Goal: Task Accomplishment & Management: Use online tool/utility

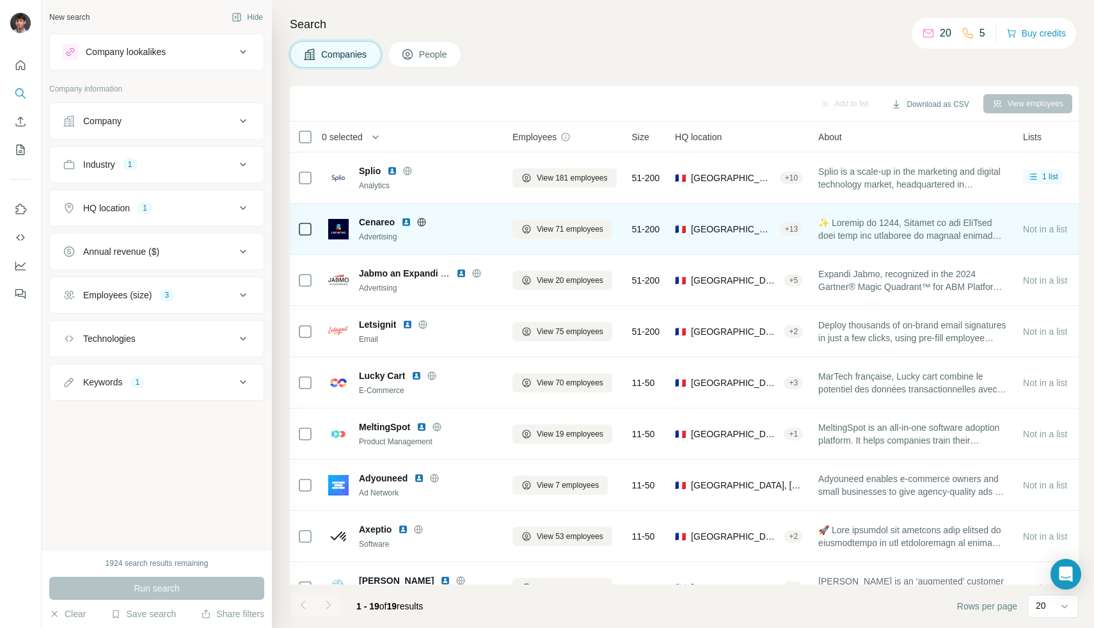
click at [296, 228] on td at bounding box center [305, 228] width 31 height 51
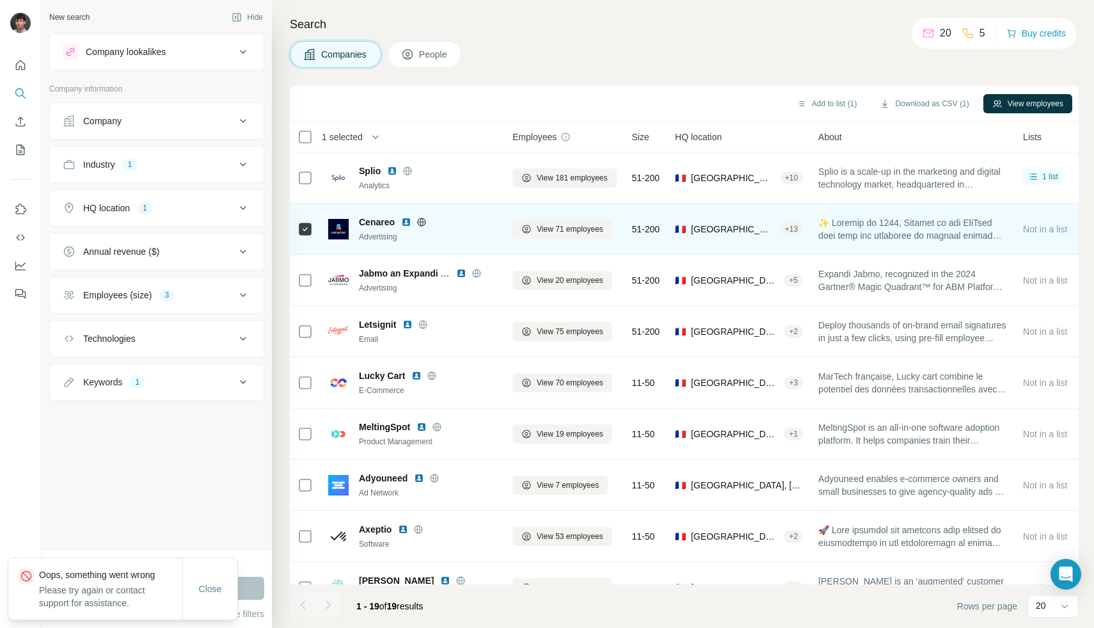
click at [422, 221] on icon at bounding box center [421, 222] width 10 height 10
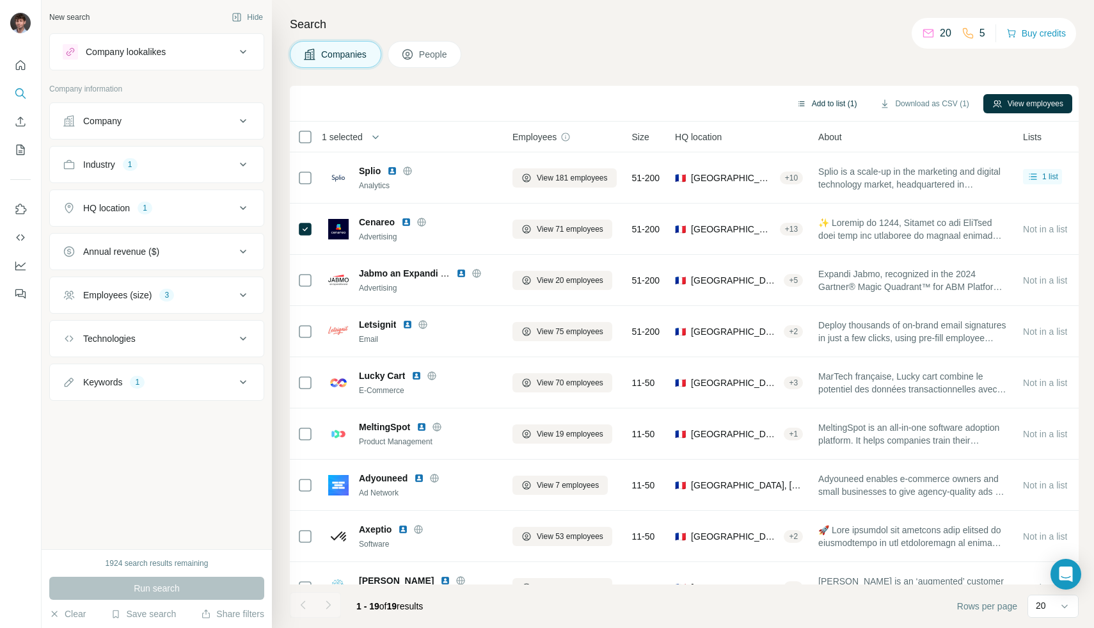
click at [817, 100] on button "Add to list (1)" at bounding box center [827, 103] width 79 height 19
click at [823, 95] on div "Add to list (1) Download as CSV (1) View employees" at bounding box center [684, 103] width 776 height 22
click at [824, 97] on button "Add to list (1)" at bounding box center [827, 103] width 79 height 19
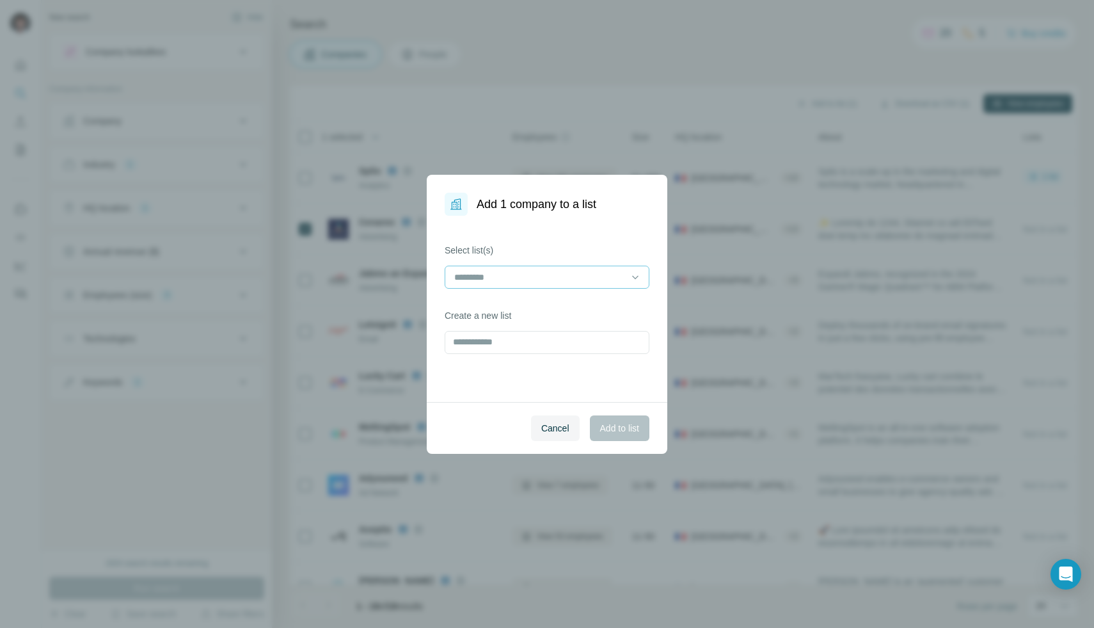
click at [598, 271] on input at bounding box center [539, 277] width 173 height 14
click at [573, 310] on div "MarTech SaaS" at bounding box center [546, 305] width 183 height 13
click at [612, 431] on span "Add to list" at bounding box center [619, 428] width 39 height 13
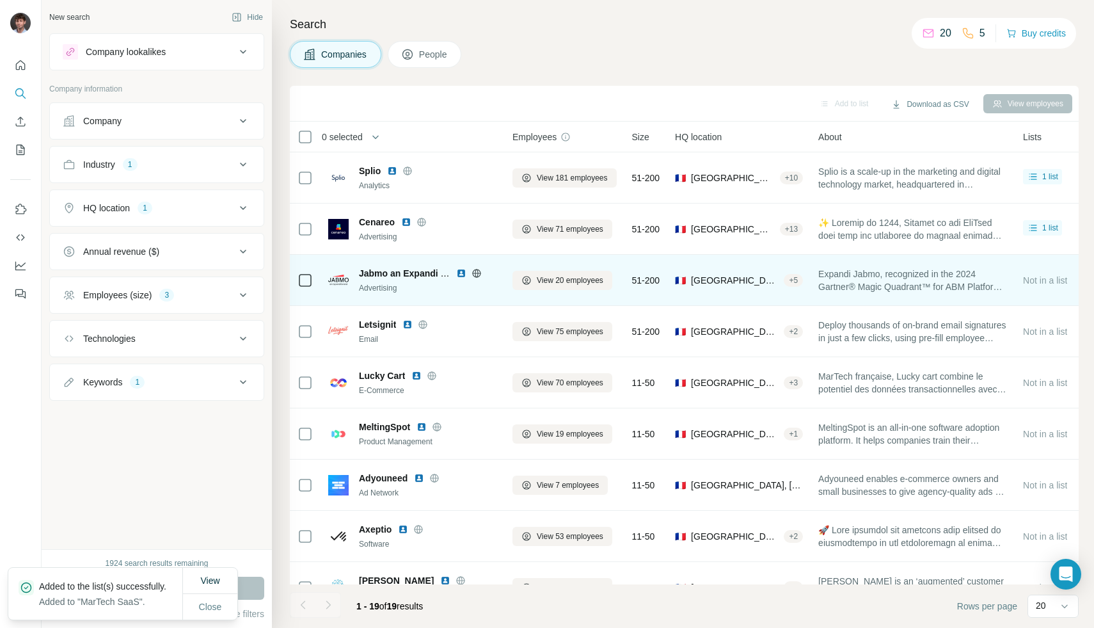
click at [479, 269] on icon at bounding box center [476, 273] width 8 height 8
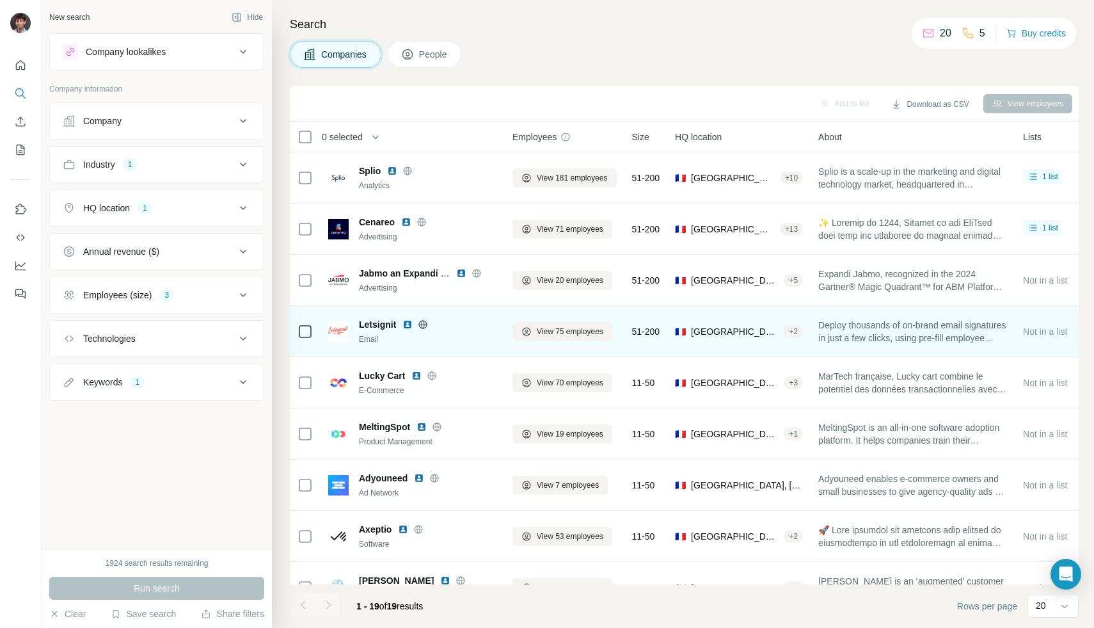
click at [425, 326] on icon at bounding box center [423, 324] width 10 height 10
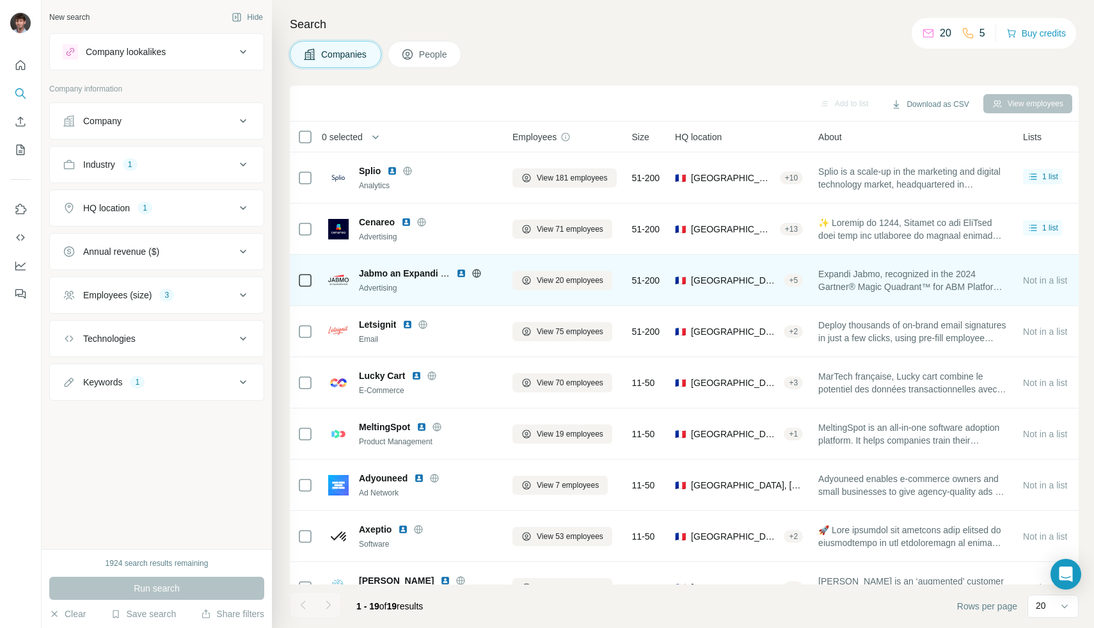
click at [314, 278] on td at bounding box center [305, 280] width 31 height 51
click at [312, 280] on icon at bounding box center [304, 280] width 15 height 15
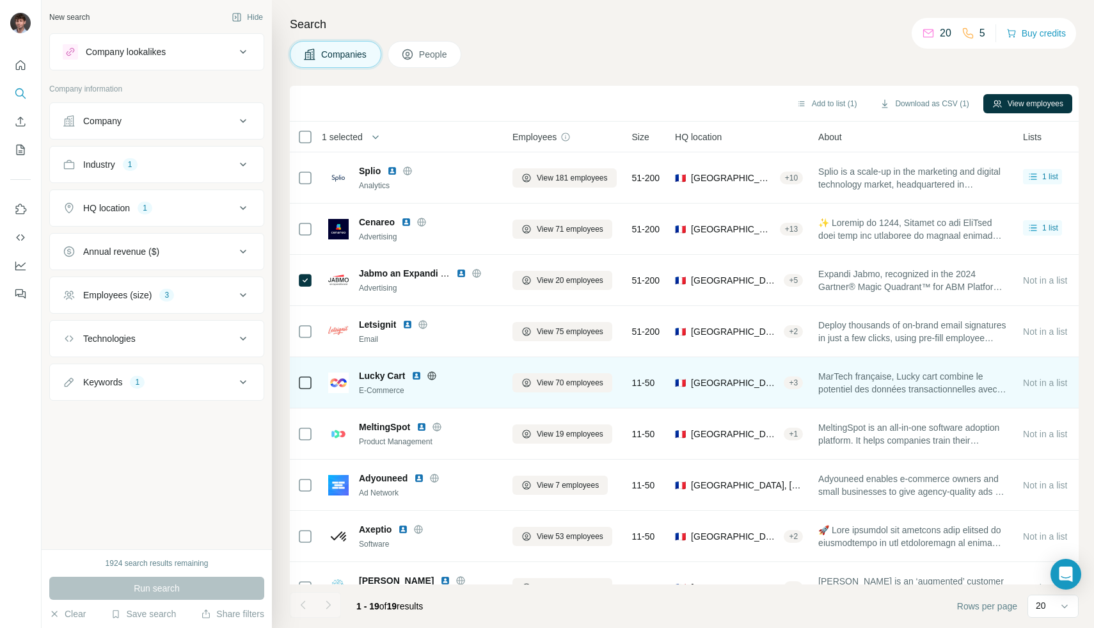
click at [434, 372] on icon at bounding box center [432, 375] width 10 height 10
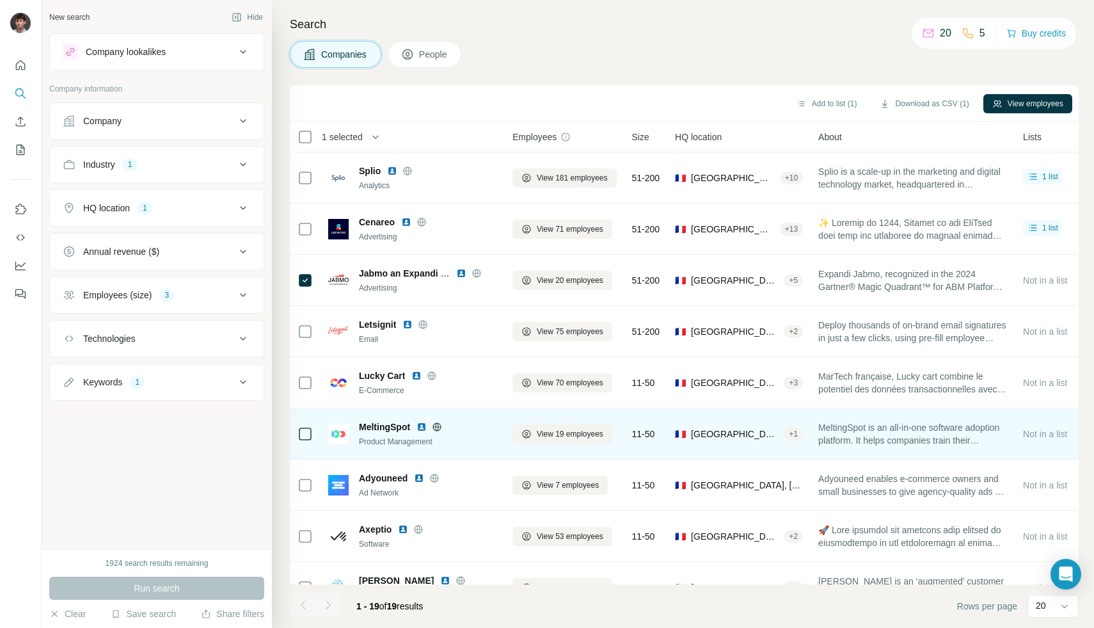
click at [440, 424] on icon at bounding box center [437, 427] width 10 height 10
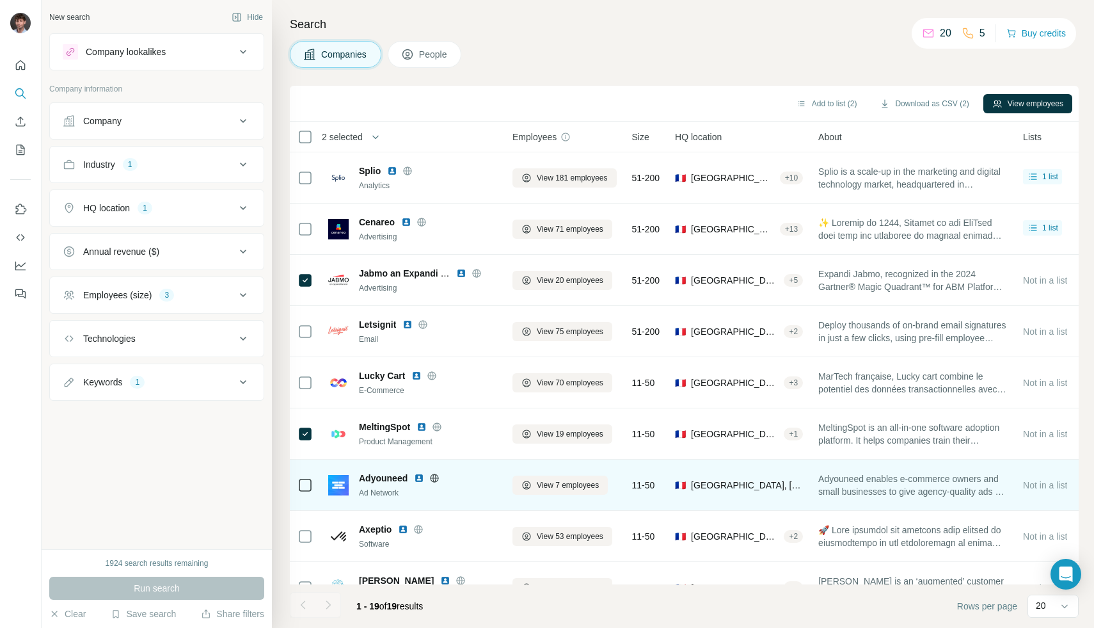
click at [435, 479] on icon at bounding box center [434, 478] width 10 height 10
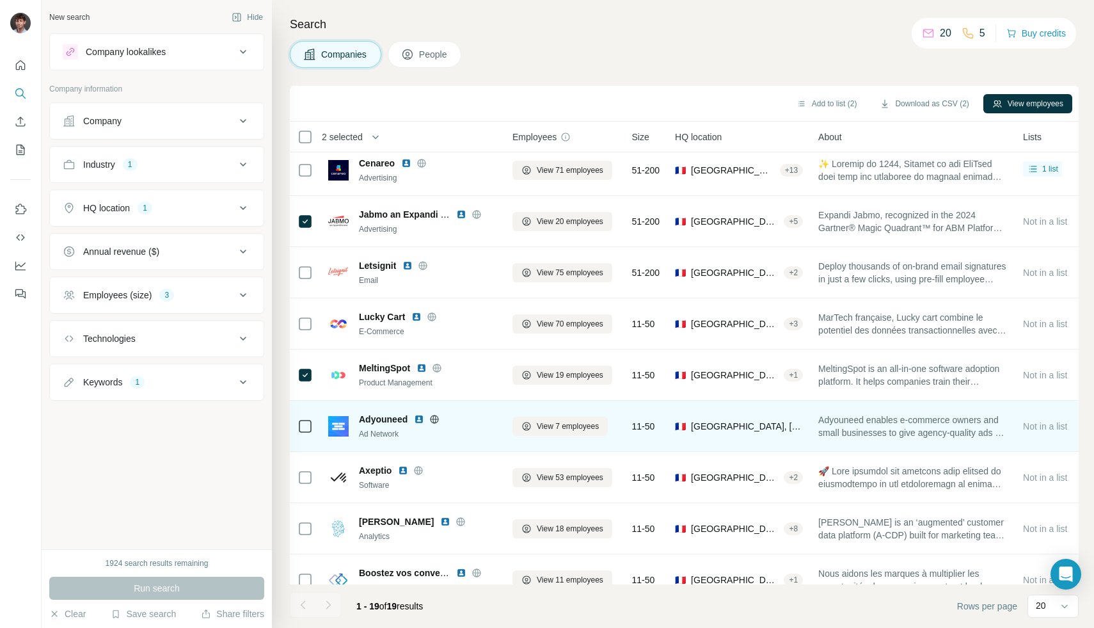
scroll to position [58, 0]
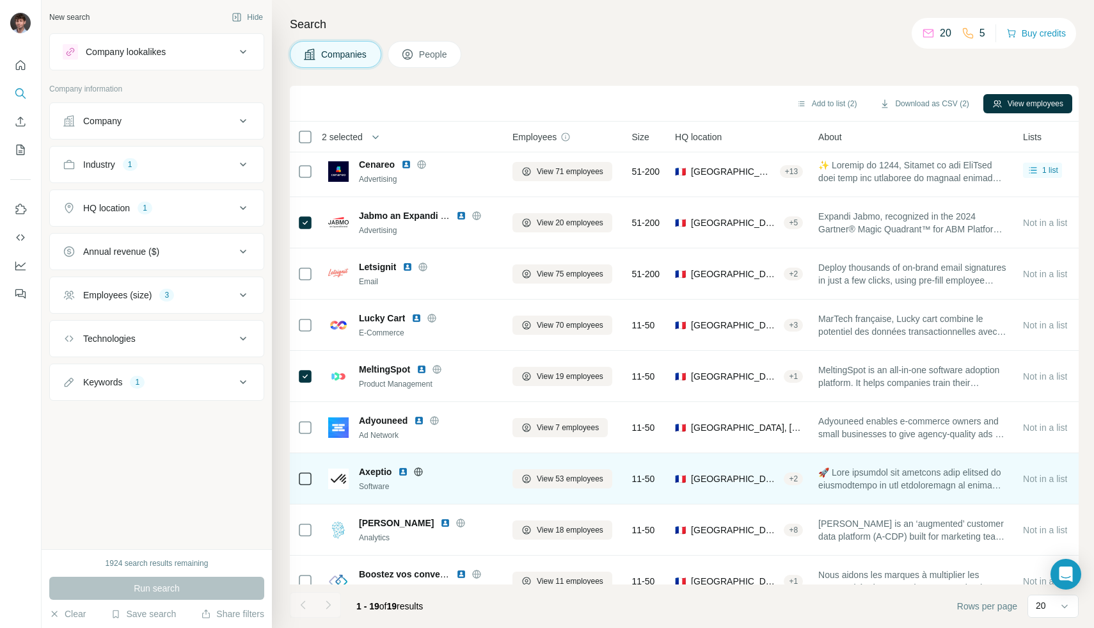
click at [422, 470] on icon at bounding box center [418, 471] width 10 height 10
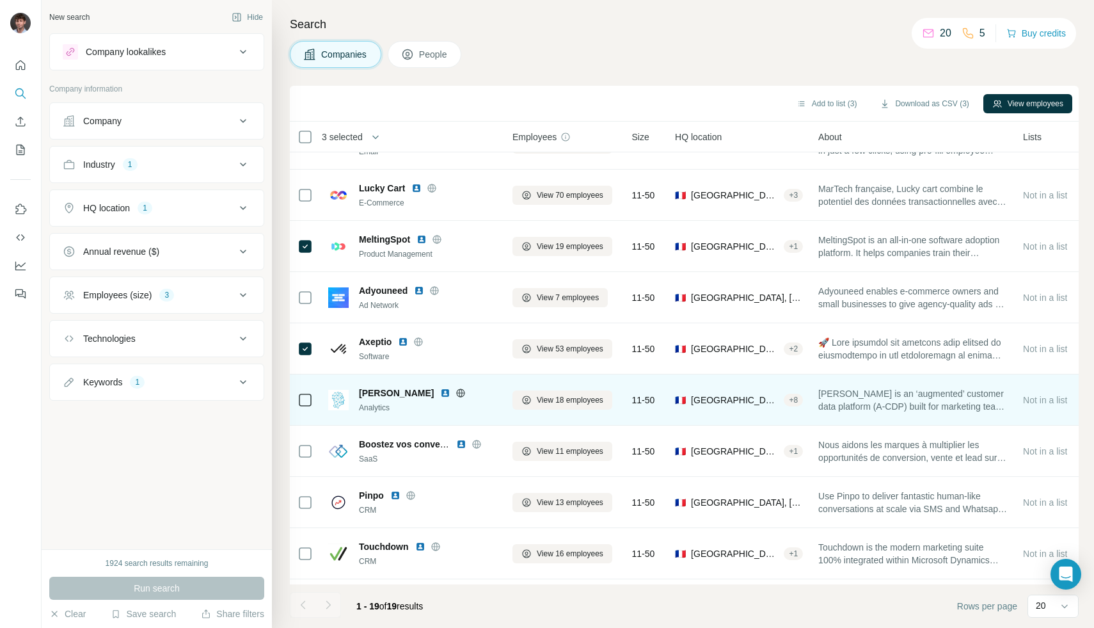
scroll to position [190, 0]
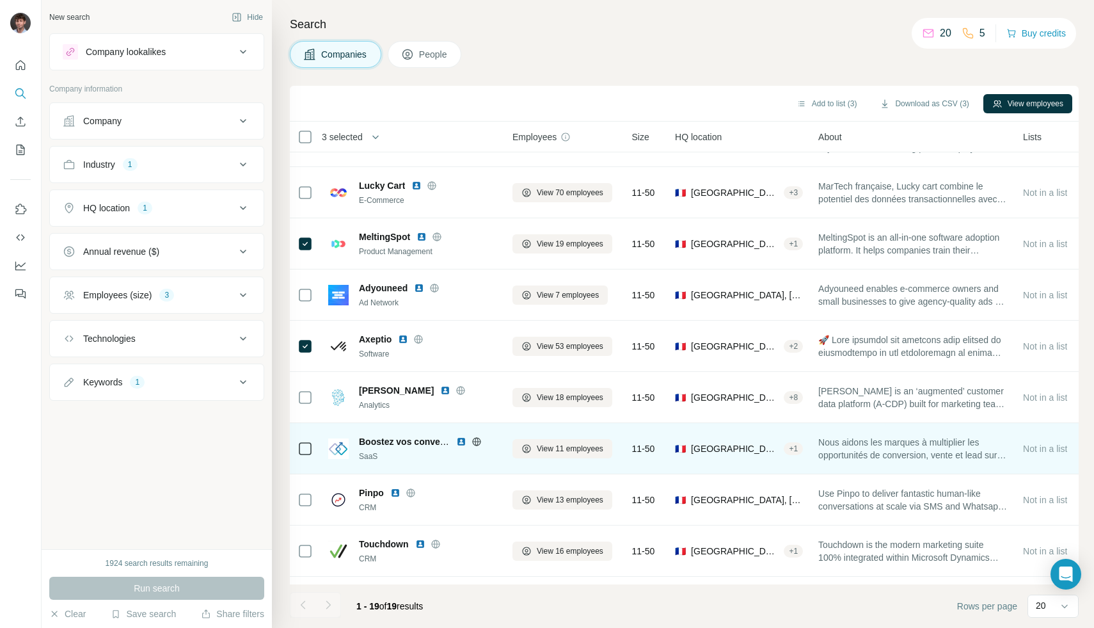
click at [478, 441] on icon at bounding box center [476, 441] width 10 height 10
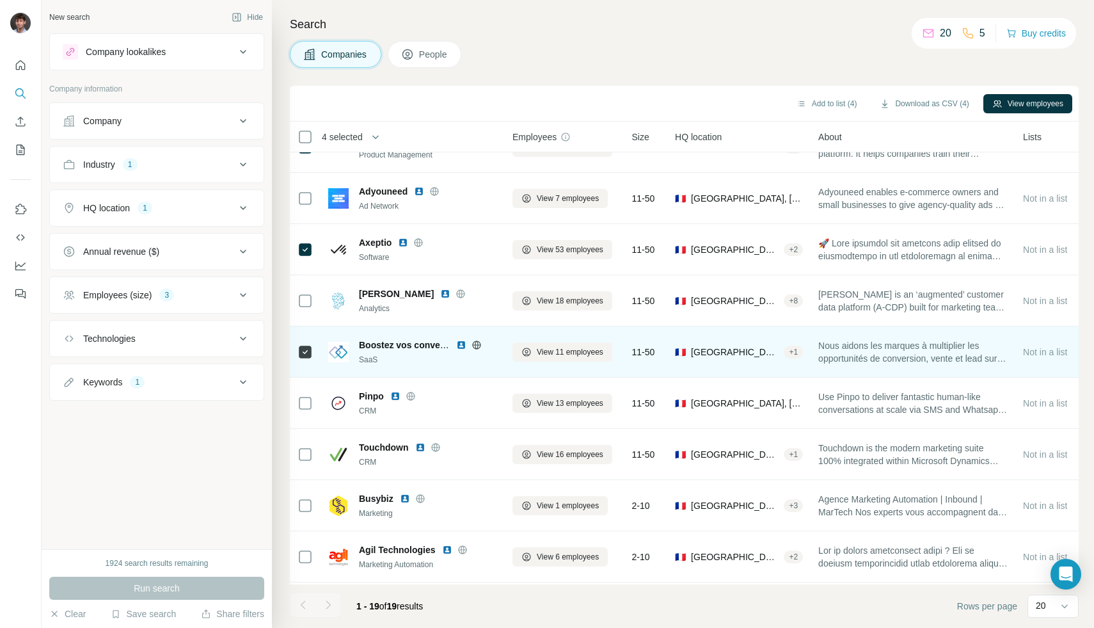
scroll to position [288, 0]
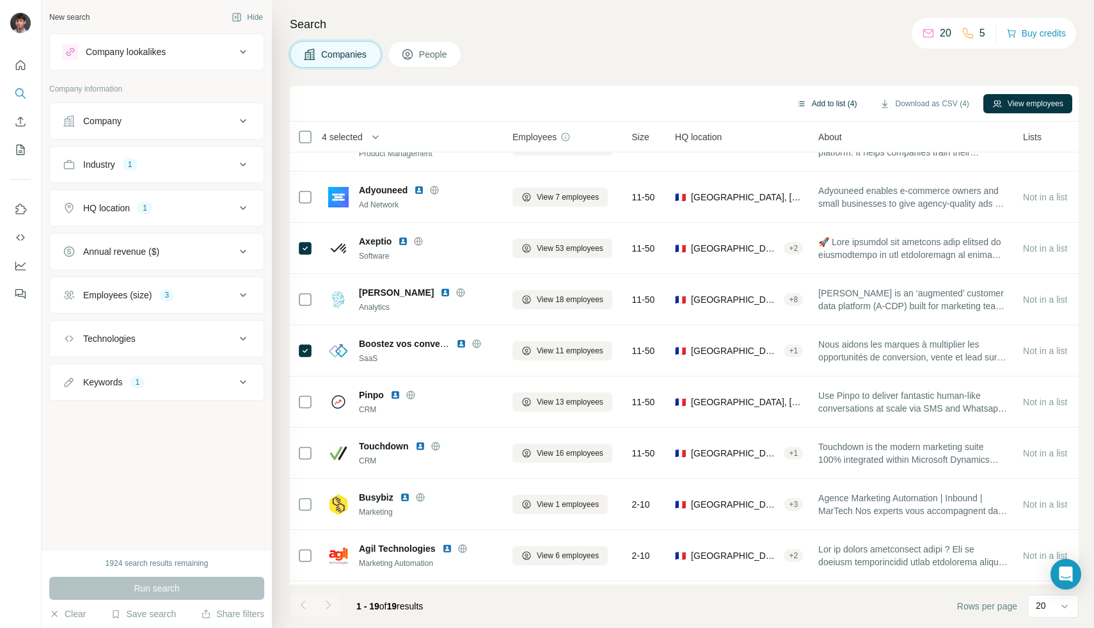
click at [834, 98] on button "Add to list (4)" at bounding box center [827, 103] width 79 height 19
click at [799, 104] on body "New search Hide Company lookalikes Company information Company Industry 1 HQ lo…" at bounding box center [547, 314] width 1094 height 628
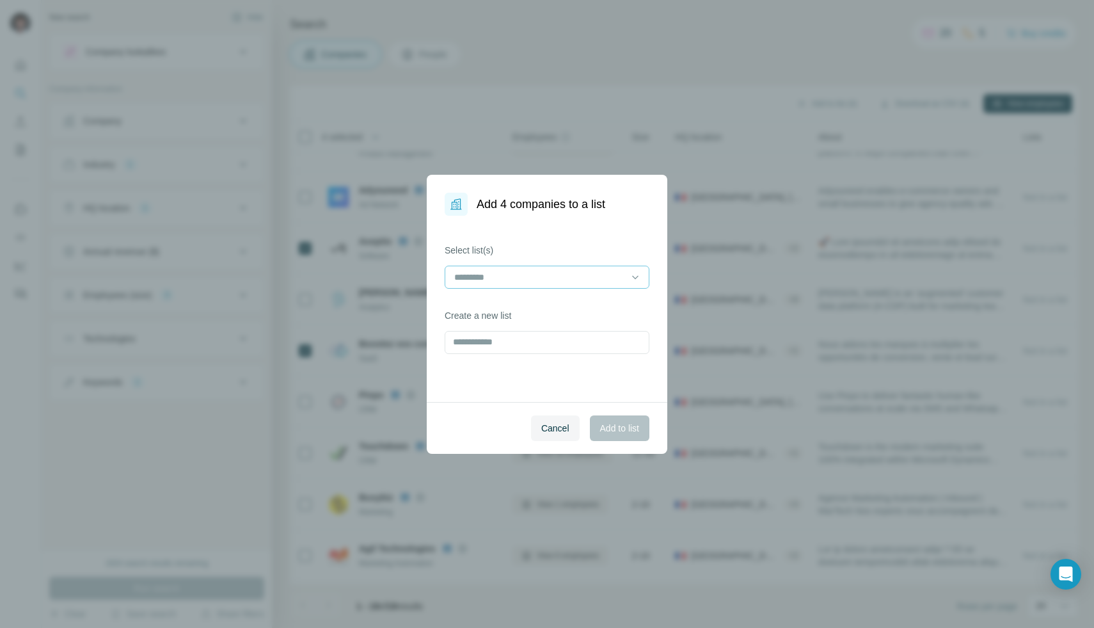
click at [551, 267] on div at bounding box center [539, 277] width 173 height 22
click at [520, 308] on div "MarTech SaaS" at bounding box center [546, 305] width 183 height 13
click at [600, 432] on span "Add to list" at bounding box center [619, 428] width 39 height 13
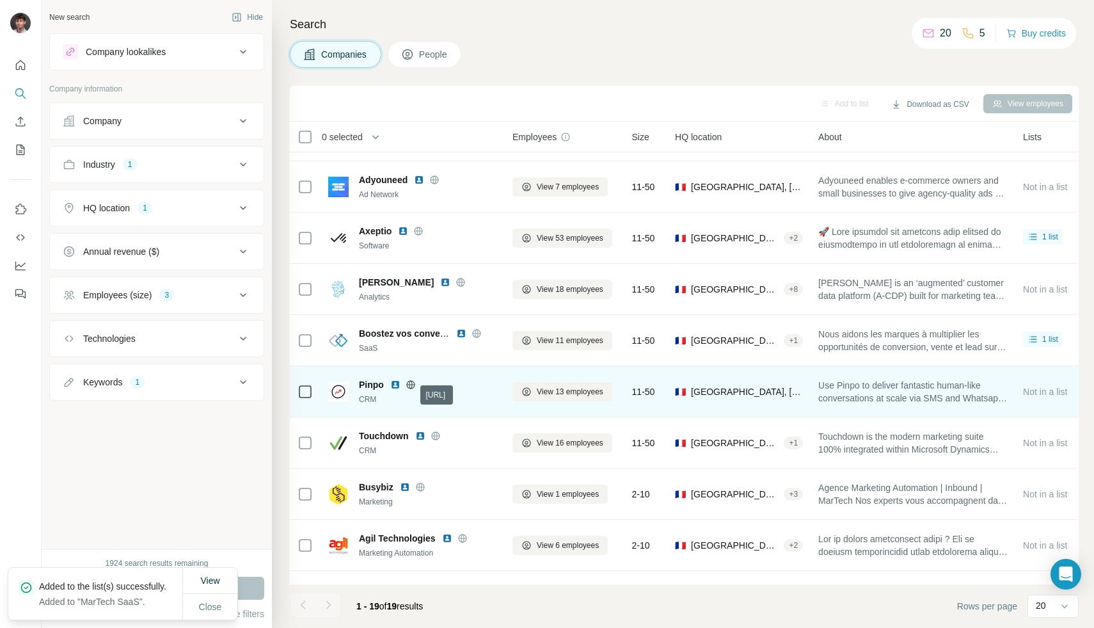
scroll to position [294, 0]
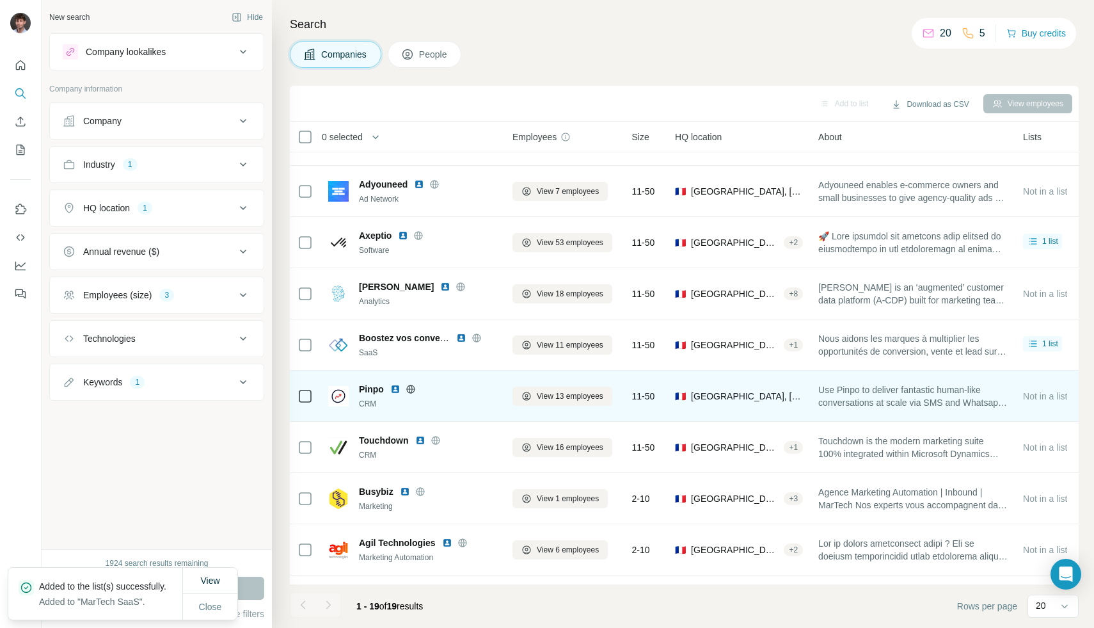
click at [413, 386] on icon at bounding box center [411, 389] width 10 height 10
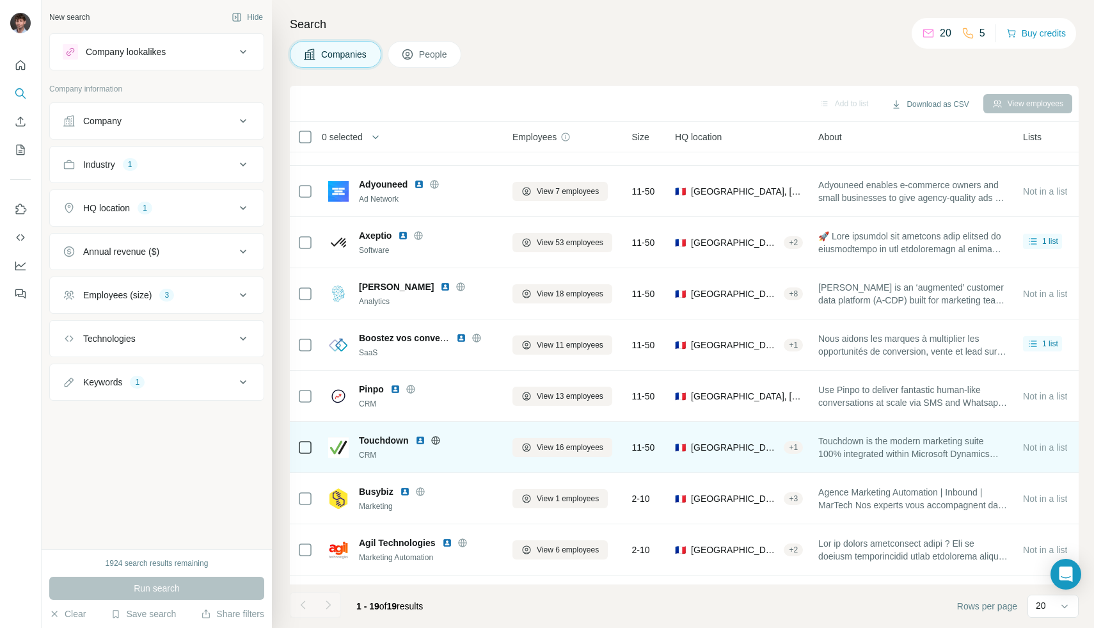
click at [436, 440] on icon at bounding box center [435, 440] width 8 height 1
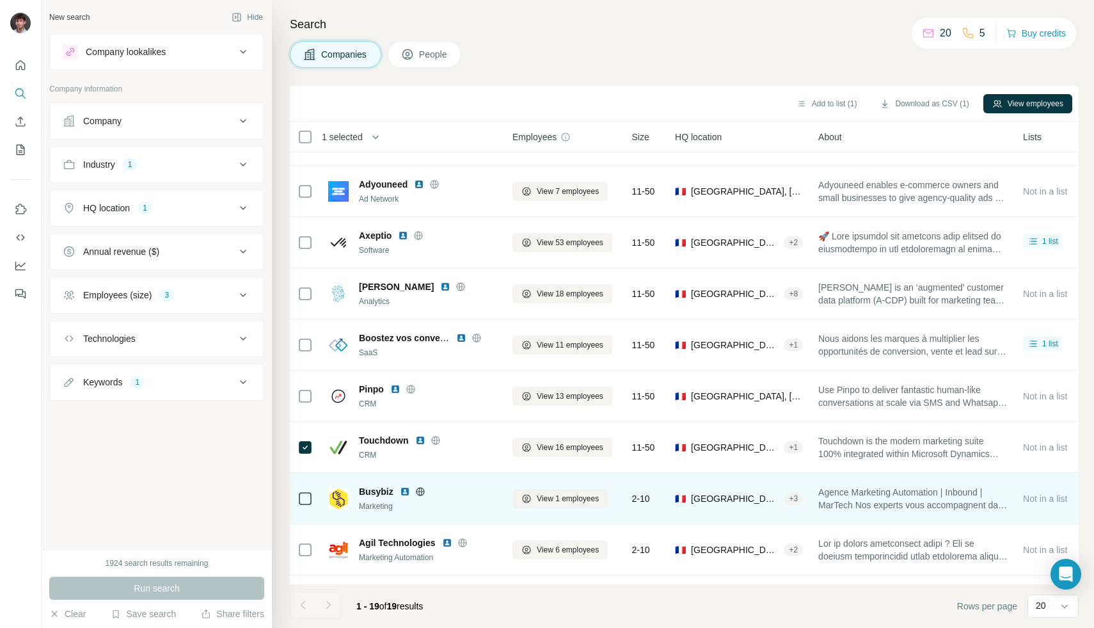
click at [420, 490] on icon at bounding box center [420, 491] width 10 height 10
click at [422, 491] on icon at bounding box center [420, 491] width 8 height 1
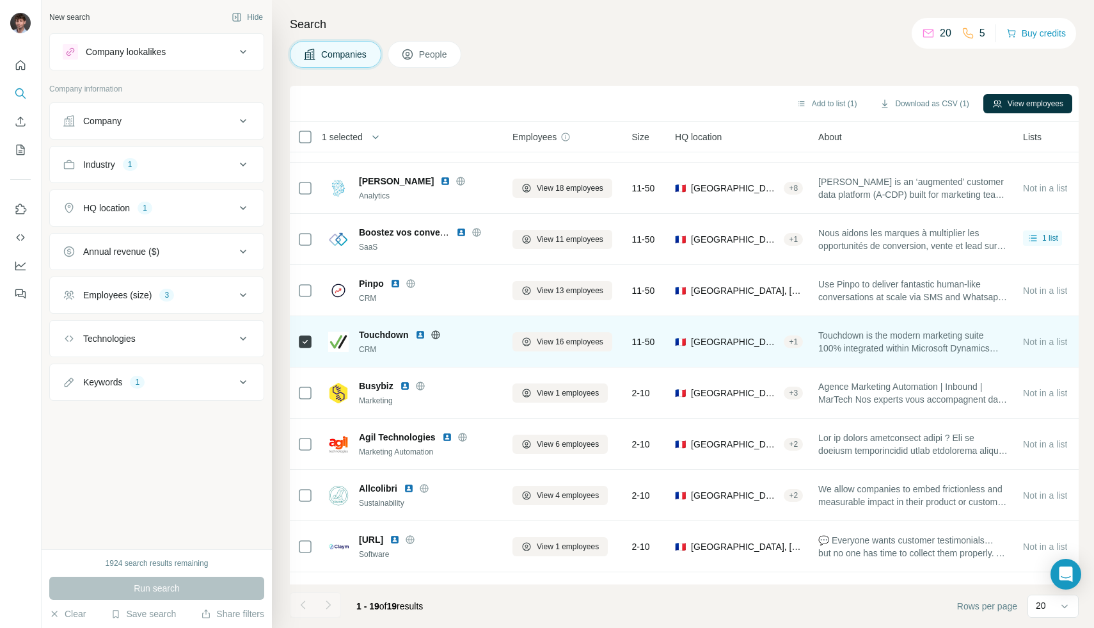
scroll to position [399, 1]
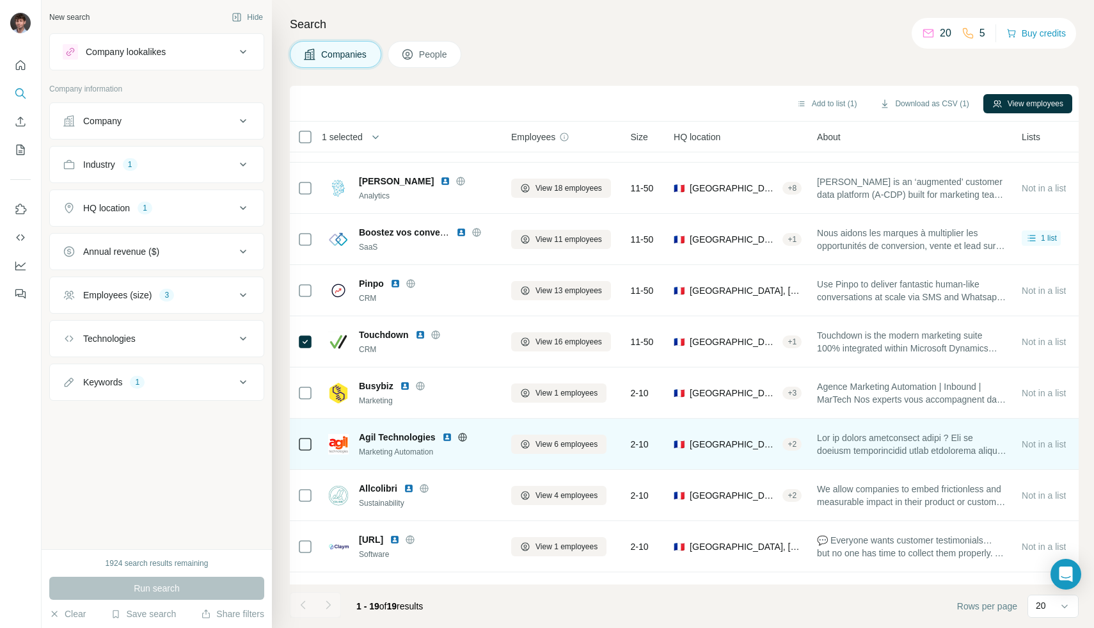
click at [463, 436] on icon at bounding box center [462, 436] width 8 height 1
click at [448, 437] on img at bounding box center [447, 437] width 10 height 10
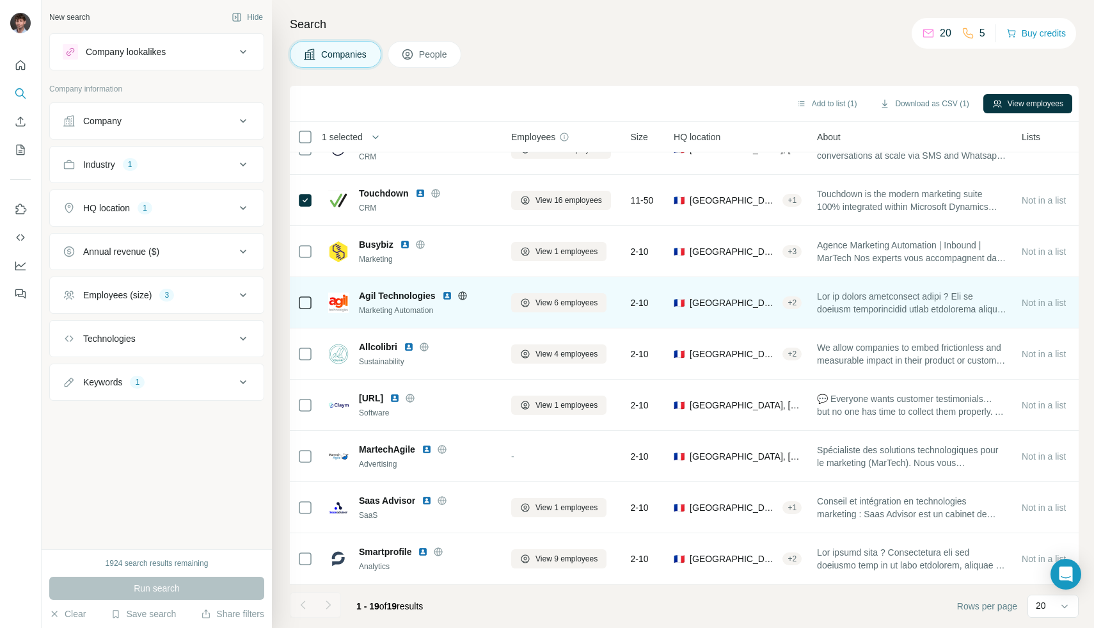
scroll to position [548, 1]
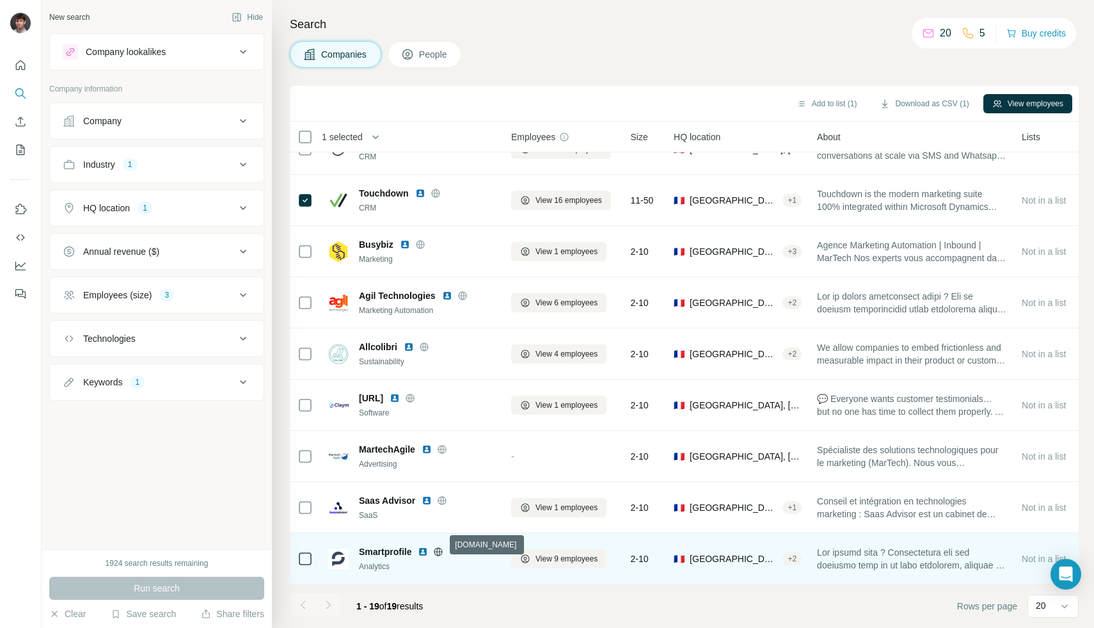
click at [436, 546] on icon at bounding box center [438, 551] width 10 height 10
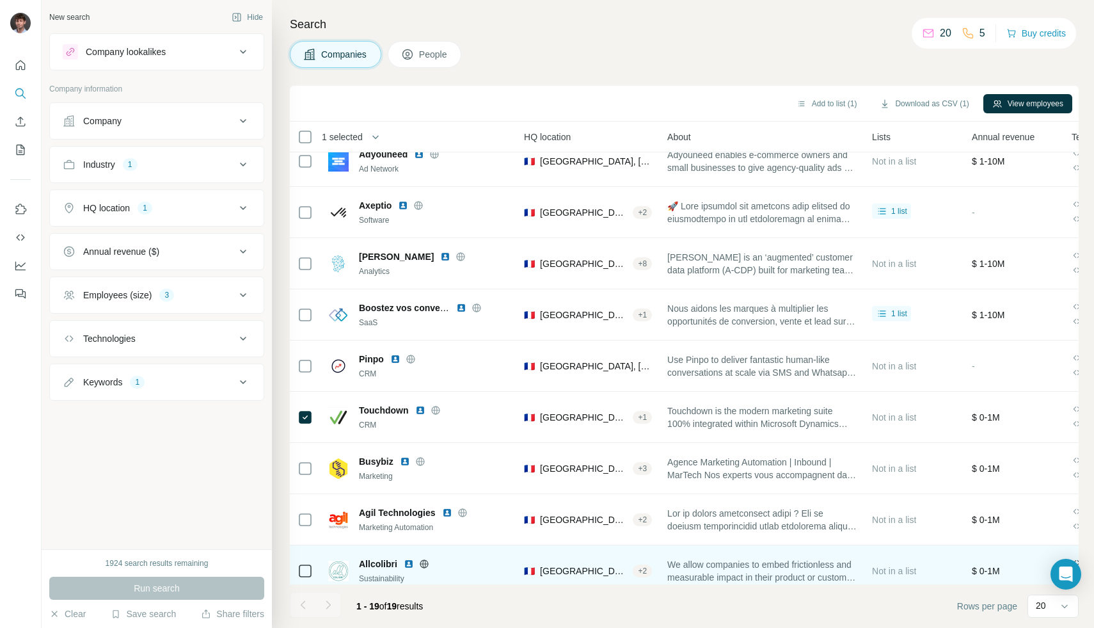
scroll to position [339, 151]
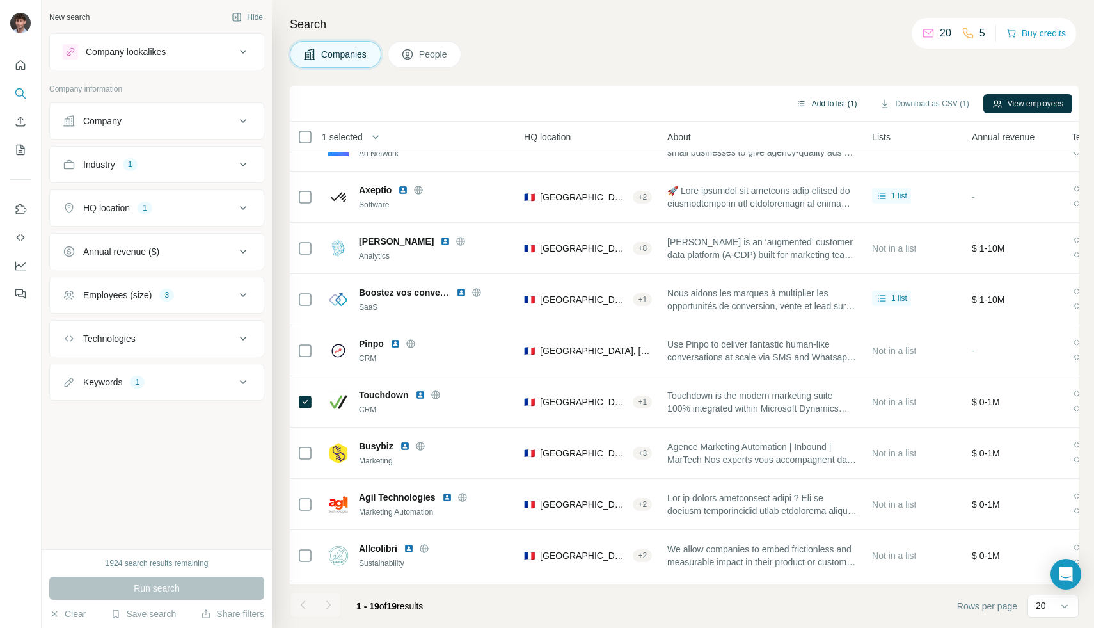
click at [814, 100] on button "Add to list (1)" at bounding box center [827, 103] width 79 height 19
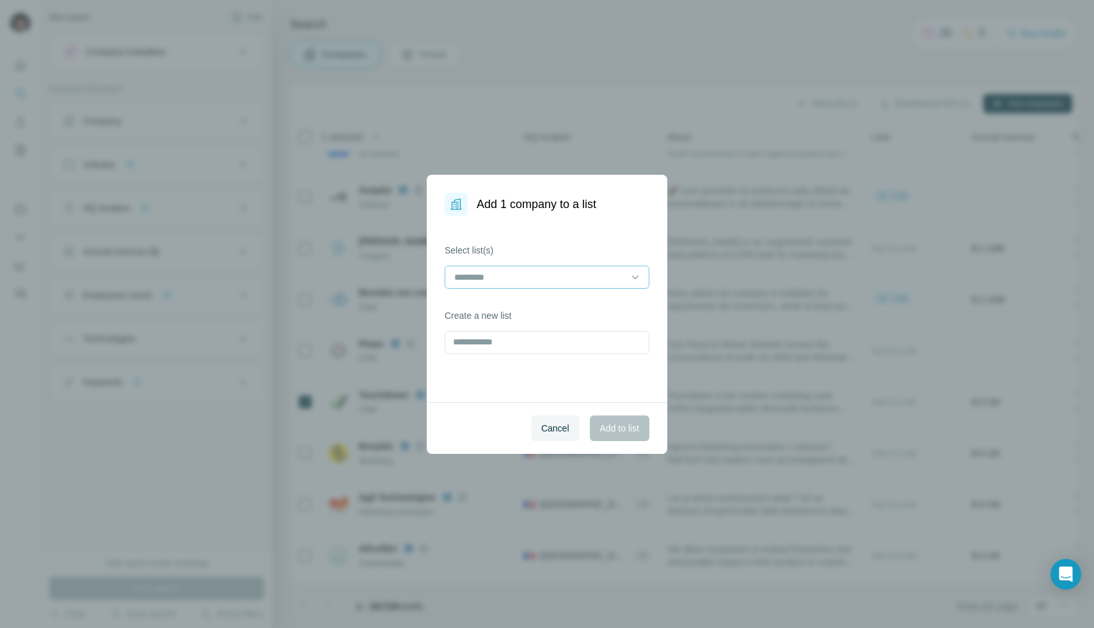
click at [562, 281] on input at bounding box center [539, 277] width 173 height 14
click at [532, 312] on div "MarTech SaaS" at bounding box center [546, 305] width 183 height 13
click at [611, 433] on span "Add to list" at bounding box center [619, 428] width 39 height 13
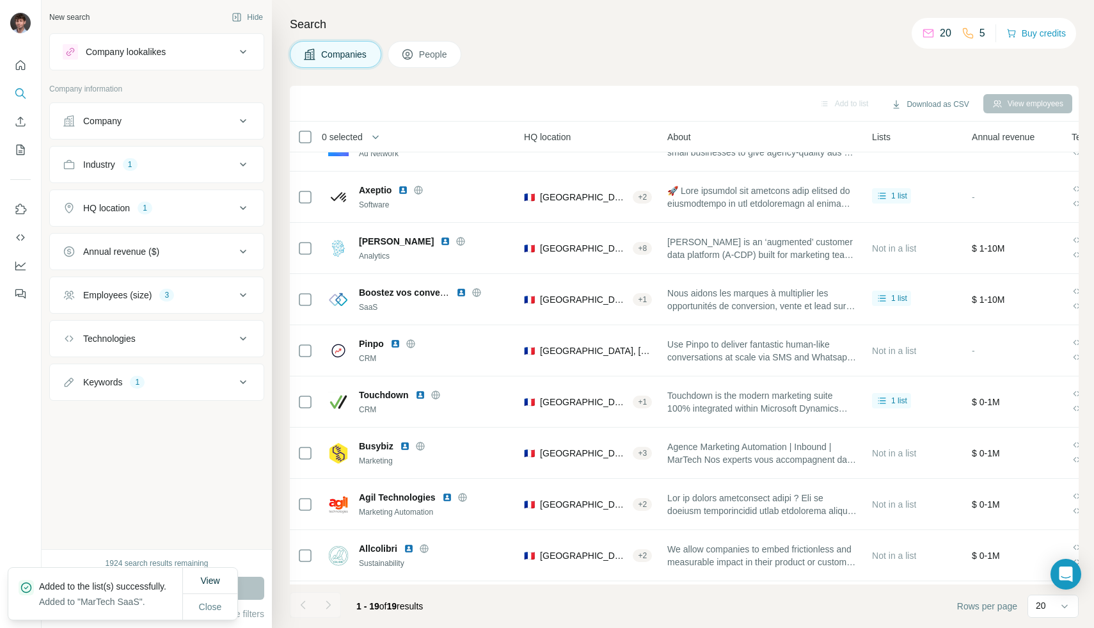
click at [181, 393] on button "Keywords 1" at bounding box center [157, 382] width 214 height 31
click at [104, 440] on icon "button" at bounding box center [102, 443] width 10 height 10
click at [119, 418] on input "text" at bounding box center [144, 413] width 162 height 23
type input "*********"
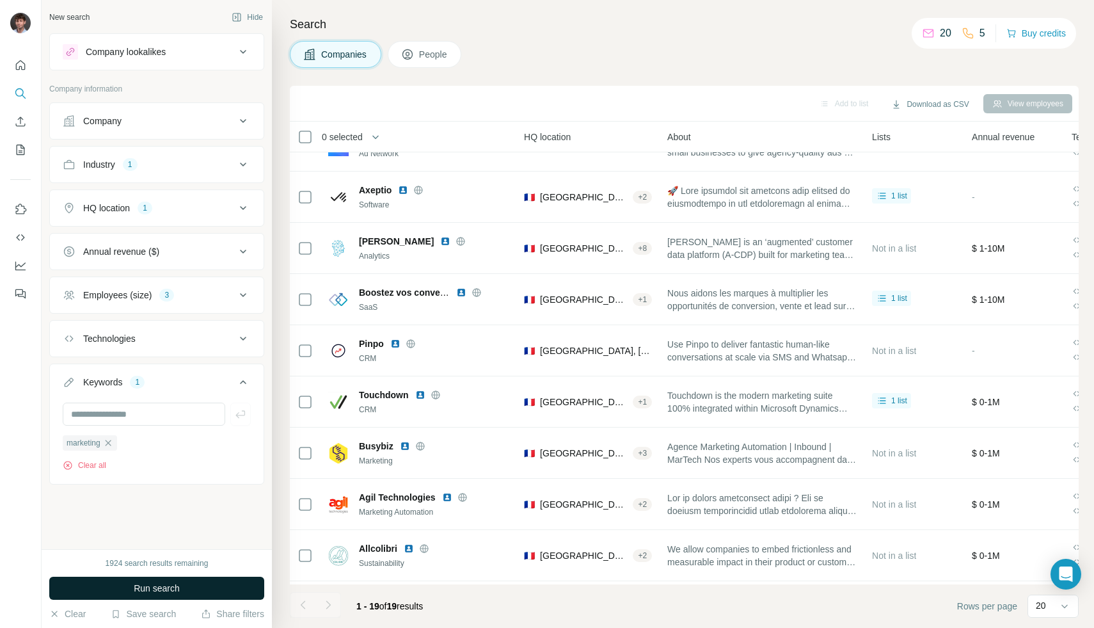
click at [162, 583] on span "Run search" at bounding box center [157, 588] width 46 height 13
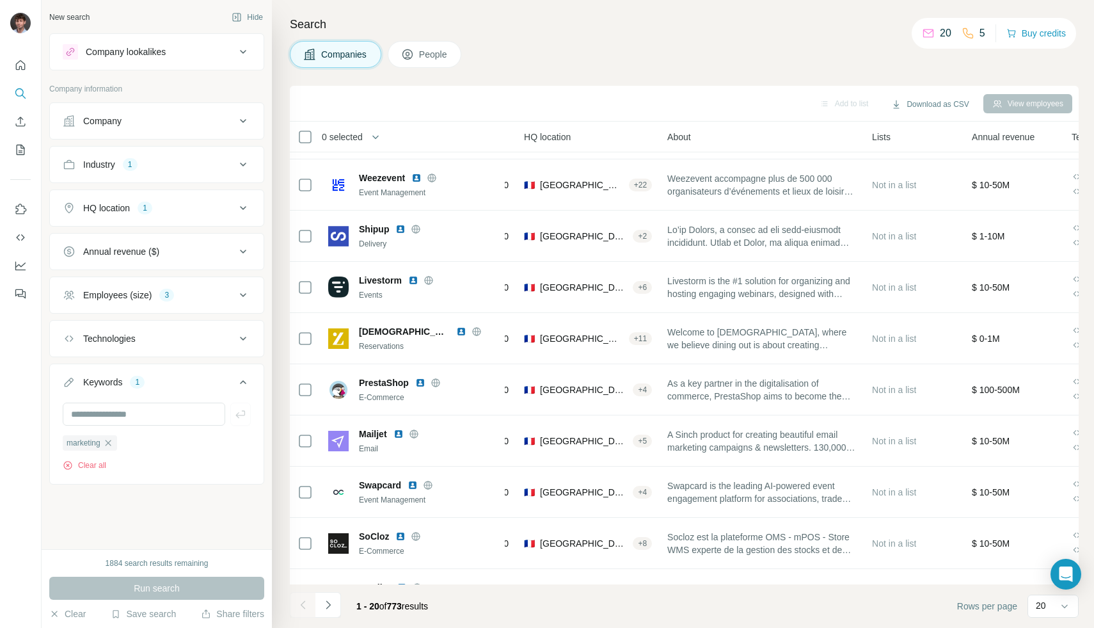
scroll to position [0, 151]
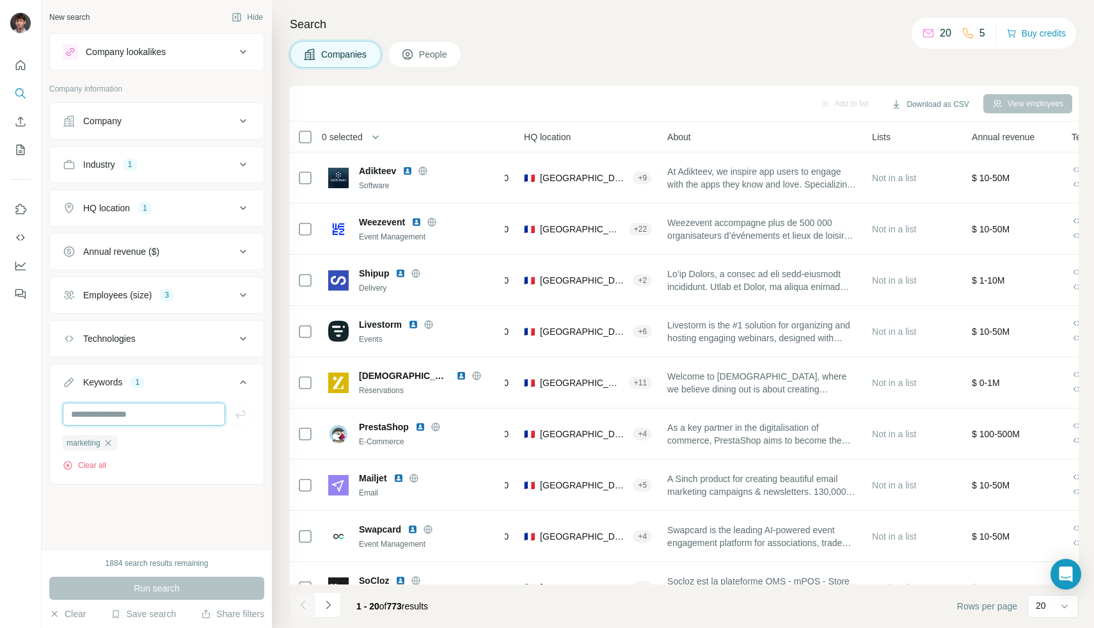
click at [157, 418] on input "text" at bounding box center [144, 413] width 162 height 23
type input "**********"
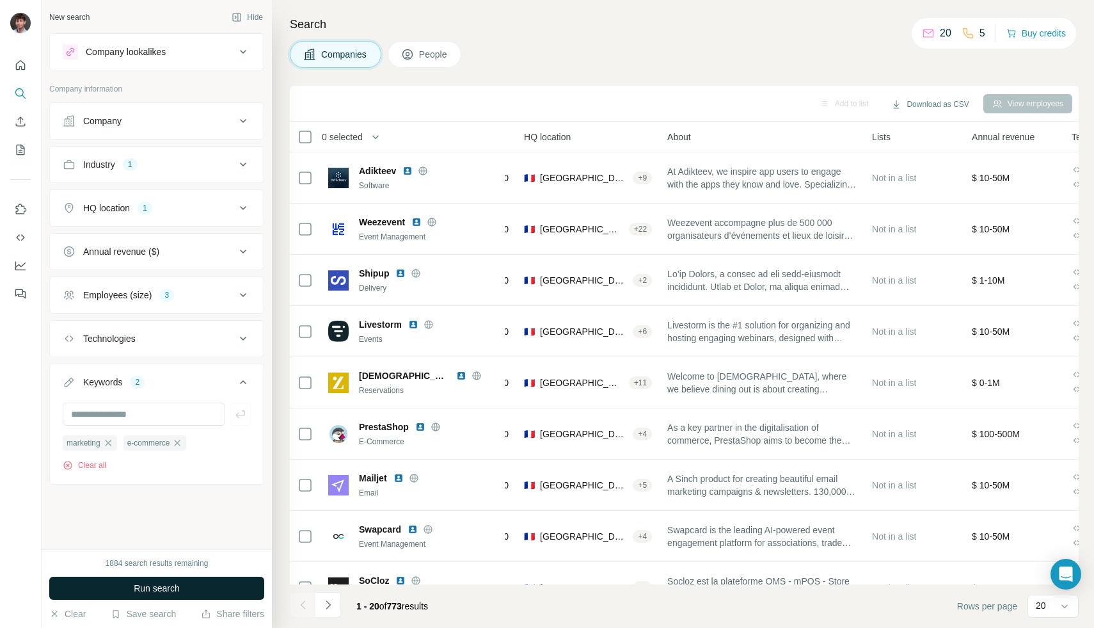
click at [129, 584] on button "Run search" at bounding box center [156, 587] width 215 height 23
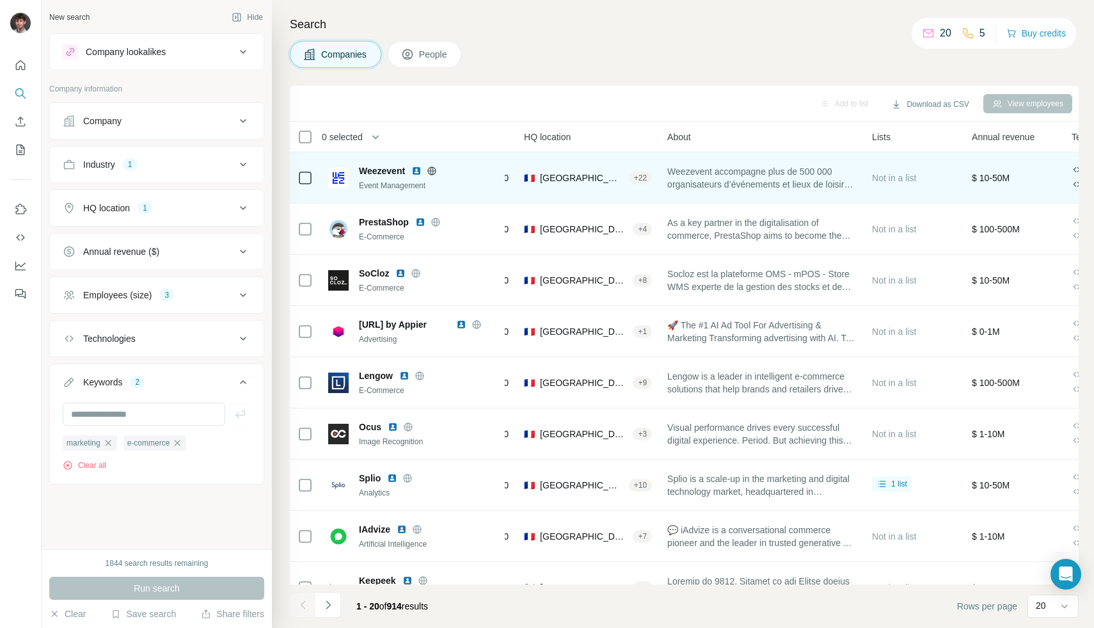
click at [434, 173] on icon at bounding box center [432, 170] width 3 height 8
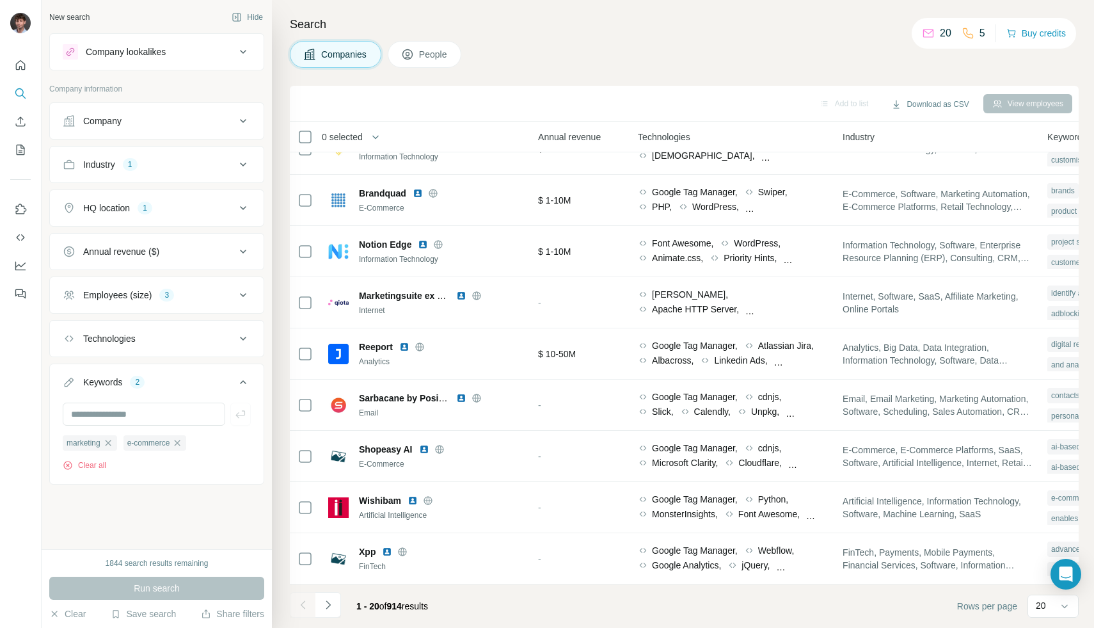
scroll to position [599, 764]
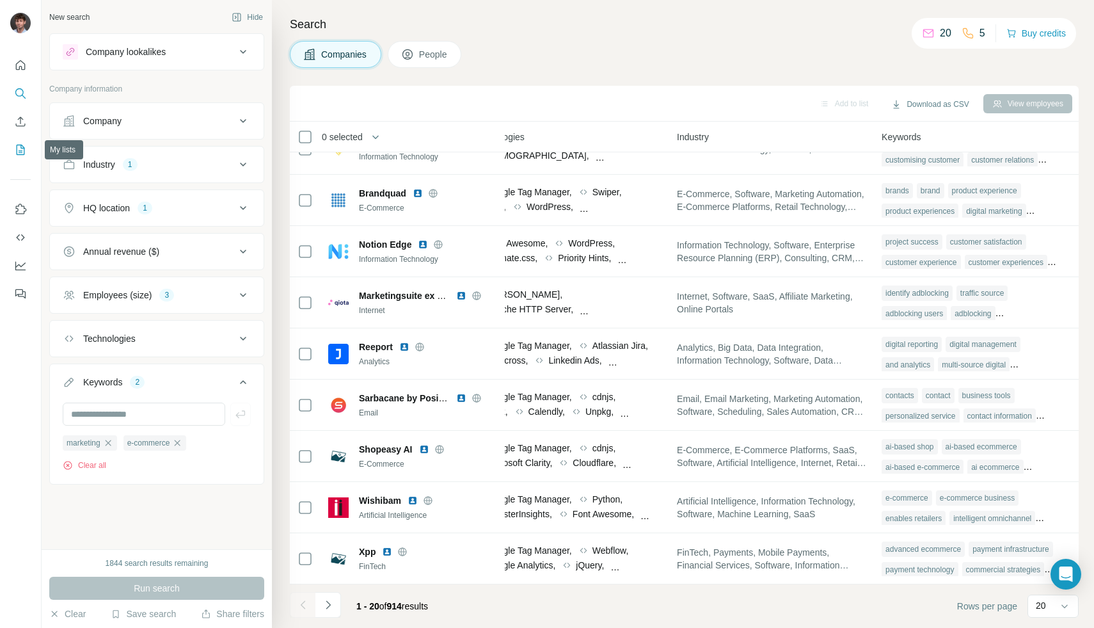
click at [15, 153] on icon "My lists" at bounding box center [20, 149] width 13 height 13
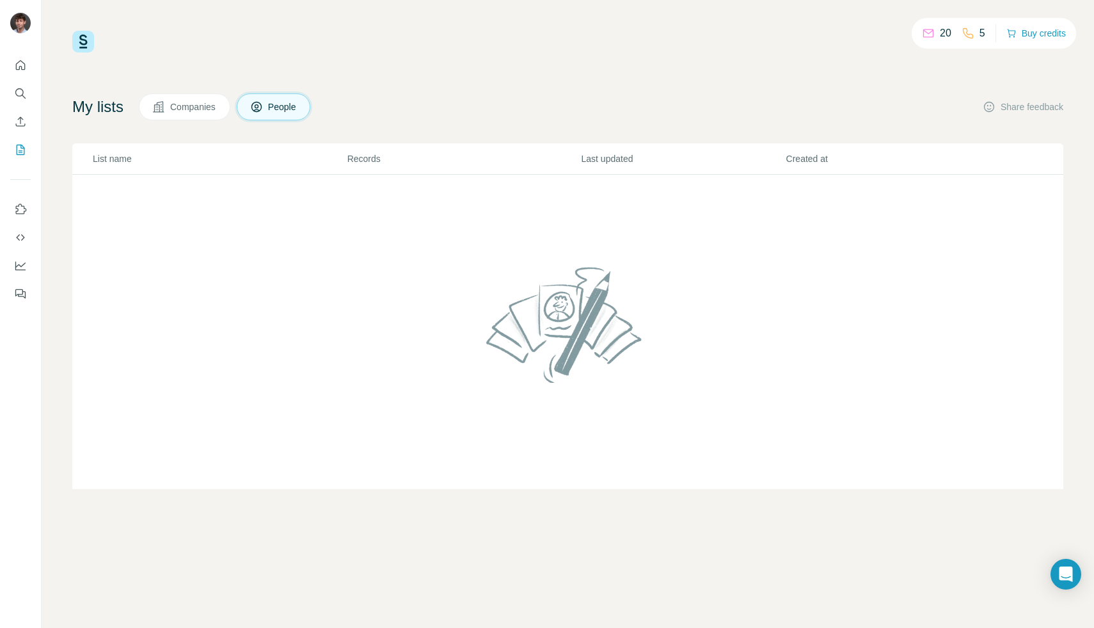
click at [191, 111] on span "Companies" at bounding box center [193, 106] width 47 height 13
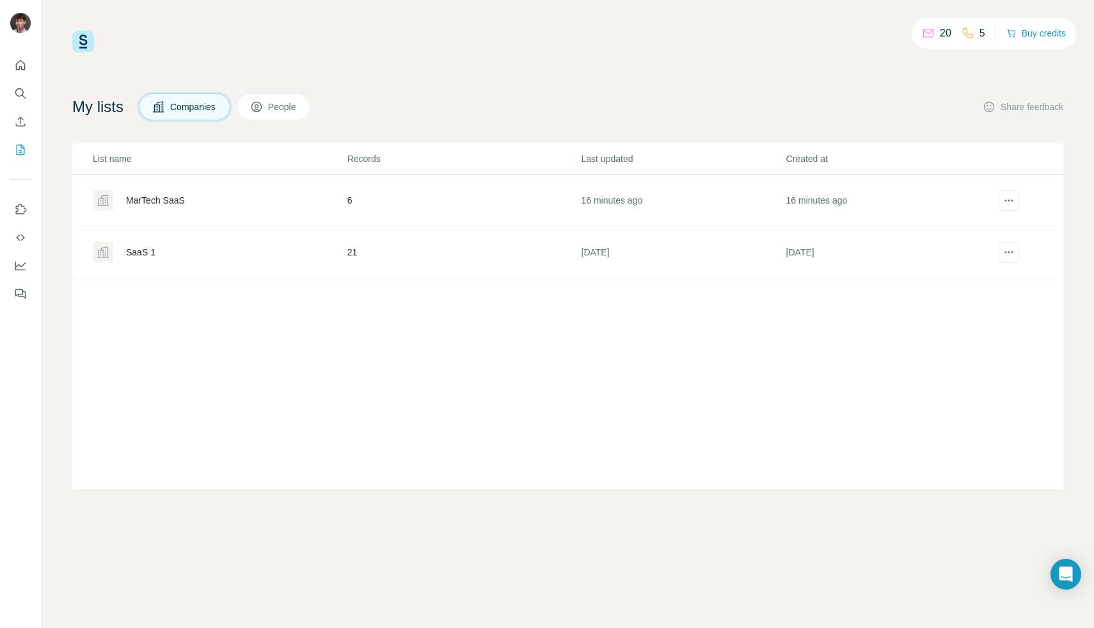
click at [154, 203] on div "MarTech SaaS" at bounding box center [155, 200] width 59 height 13
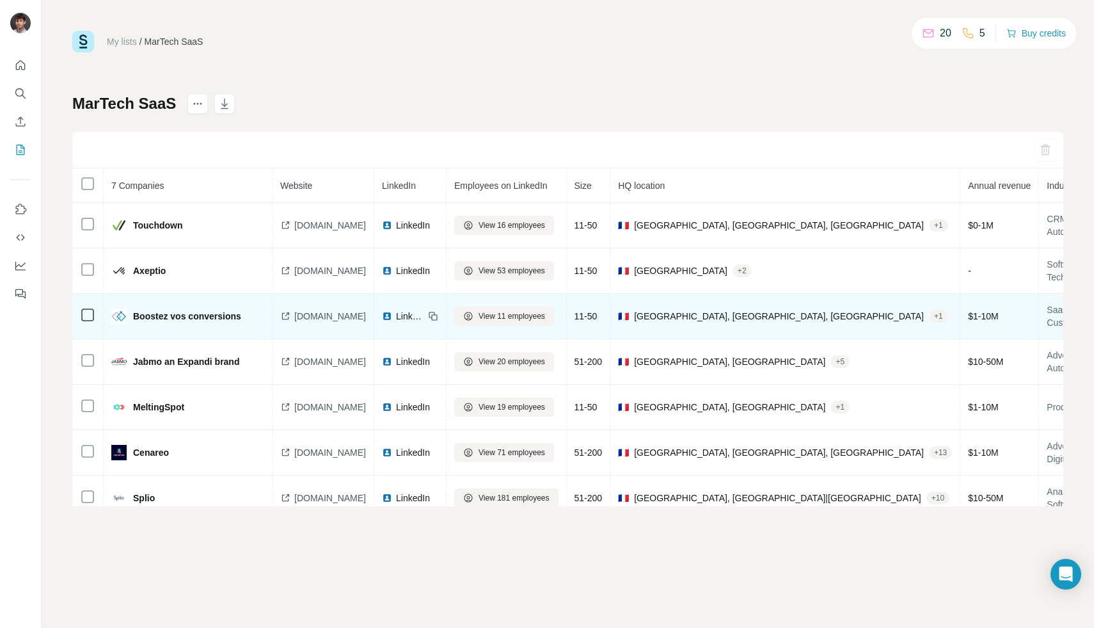
click at [396, 313] on span "LinkedIn" at bounding box center [410, 316] width 28 height 13
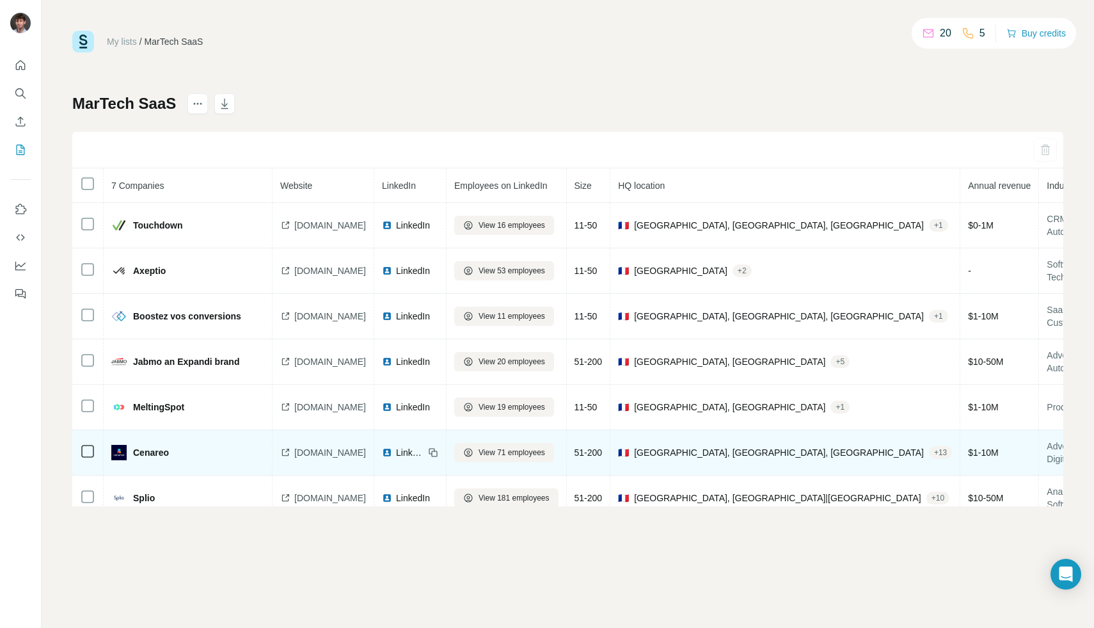
scroll to position [1, 0]
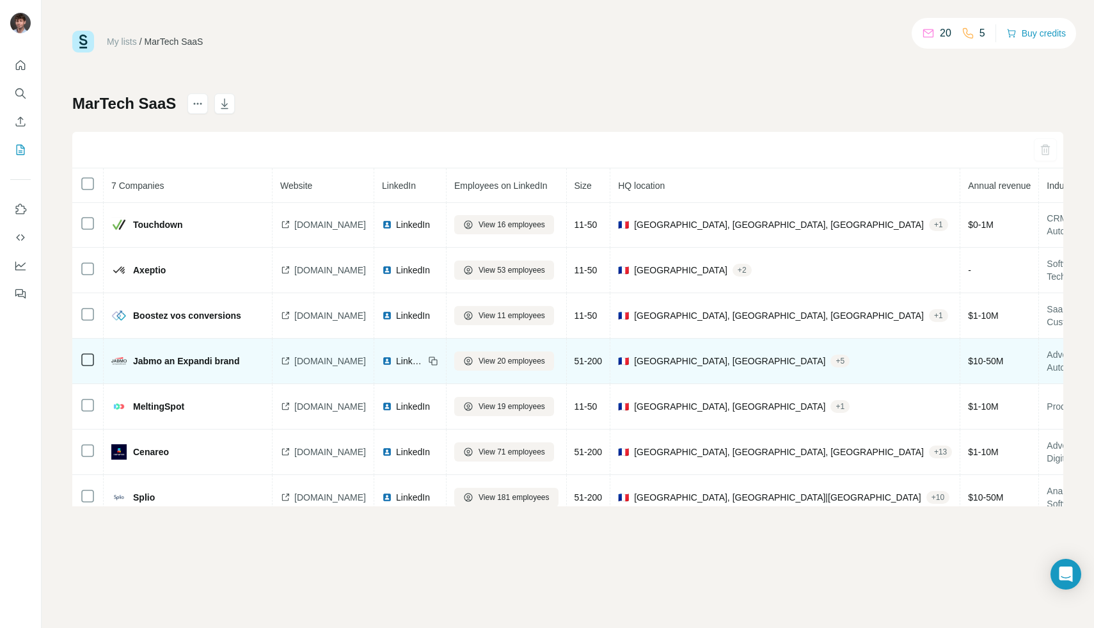
click at [401, 358] on span "LinkedIn" at bounding box center [410, 360] width 28 height 13
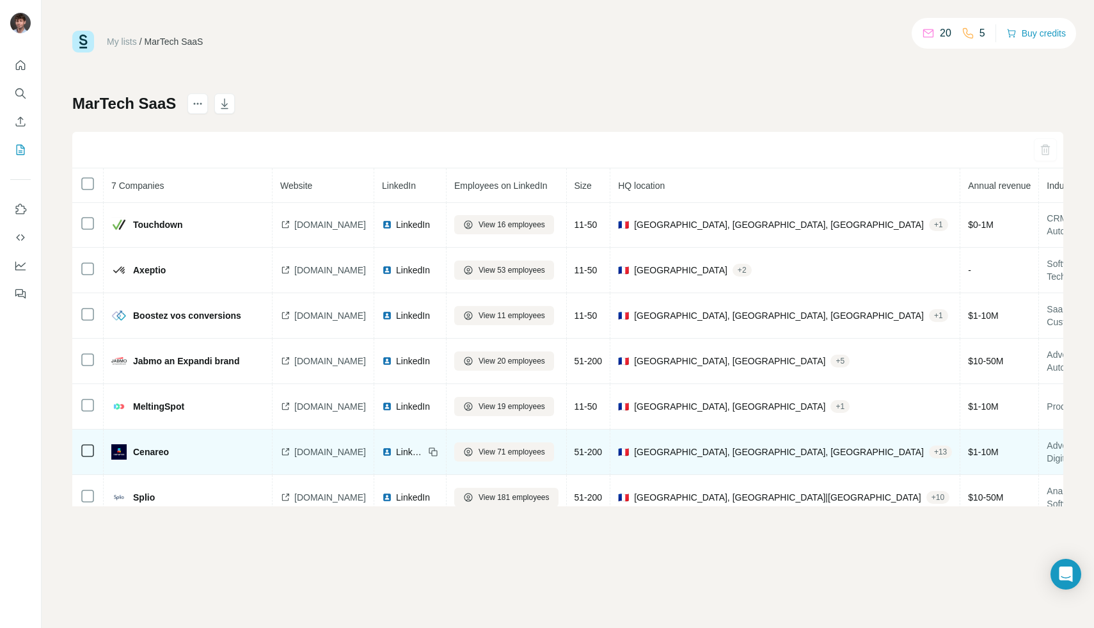
scroll to position [22, 0]
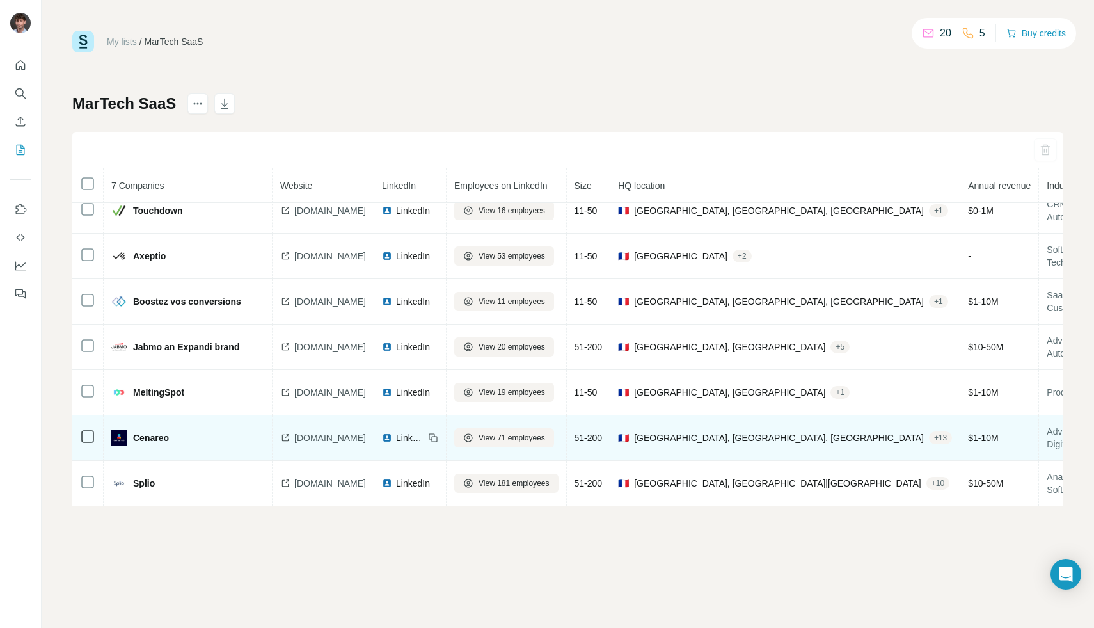
click at [396, 431] on span "LinkedIn" at bounding box center [410, 437] width 28 height 13
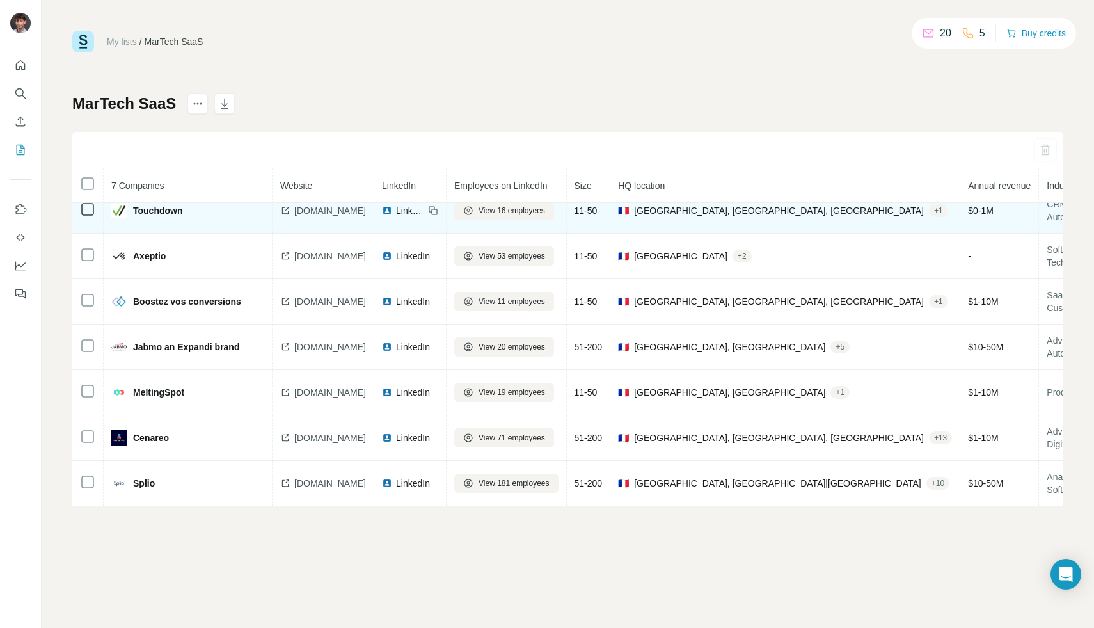
scroll to position [0, 0]
